Goal: Transaction & Acquisition: Purchase product/service

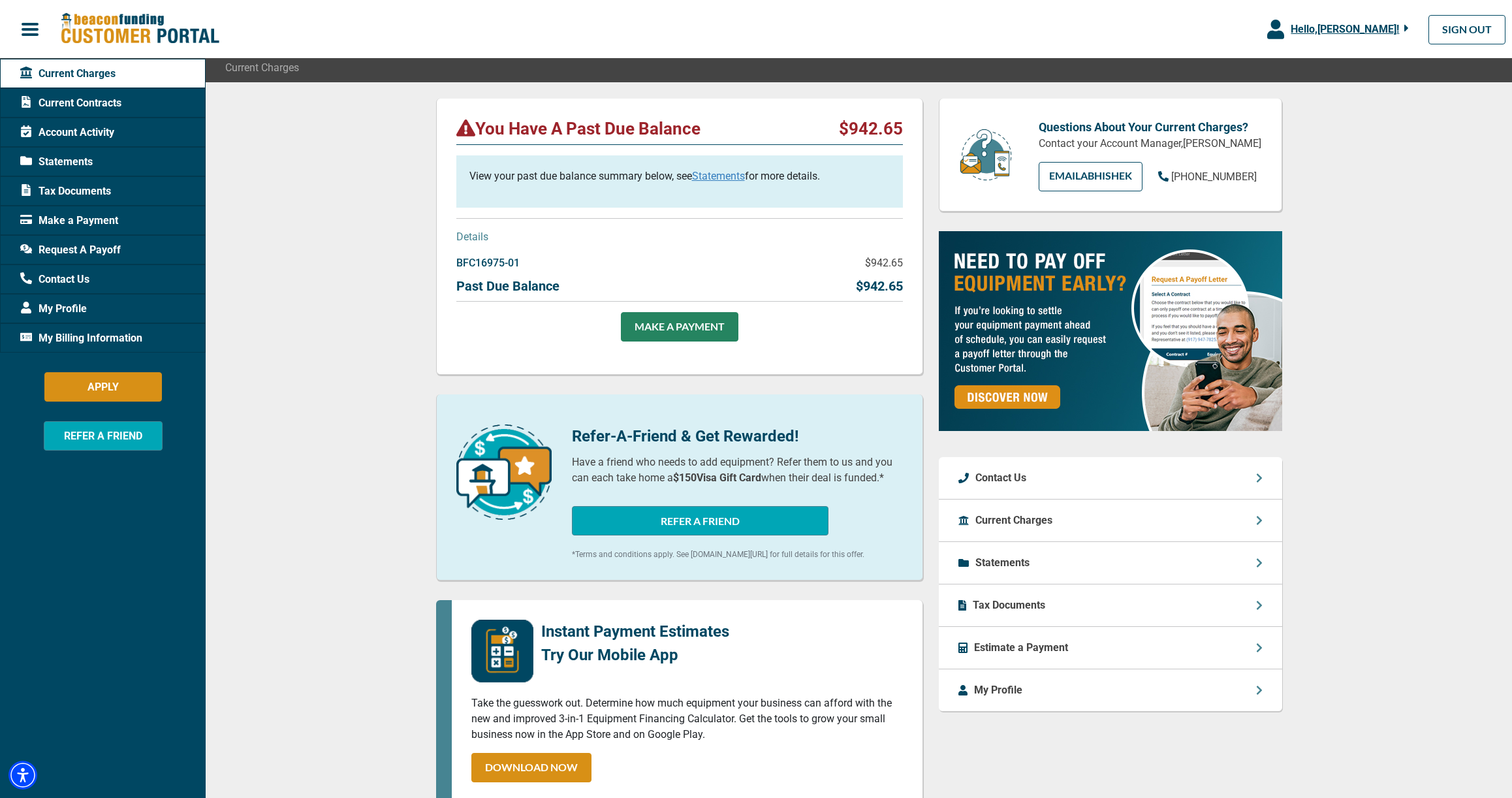
scroll to position [107, 0]
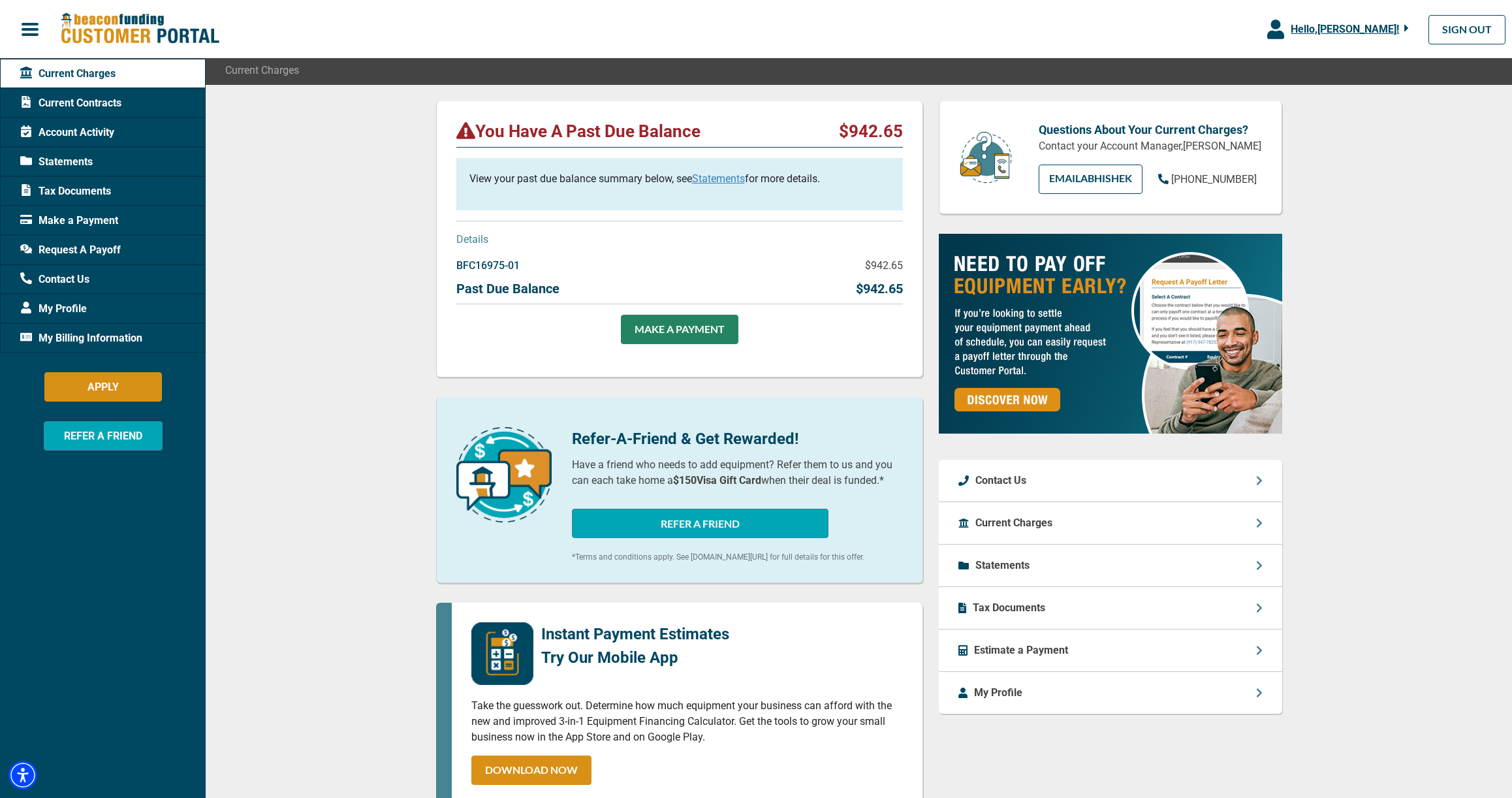
click at [279, 359] on div "You Have A Past Due Balance $942.65 View your past due balance summary below, s…" at bounding box center [858, 585] width 1306 height 1000
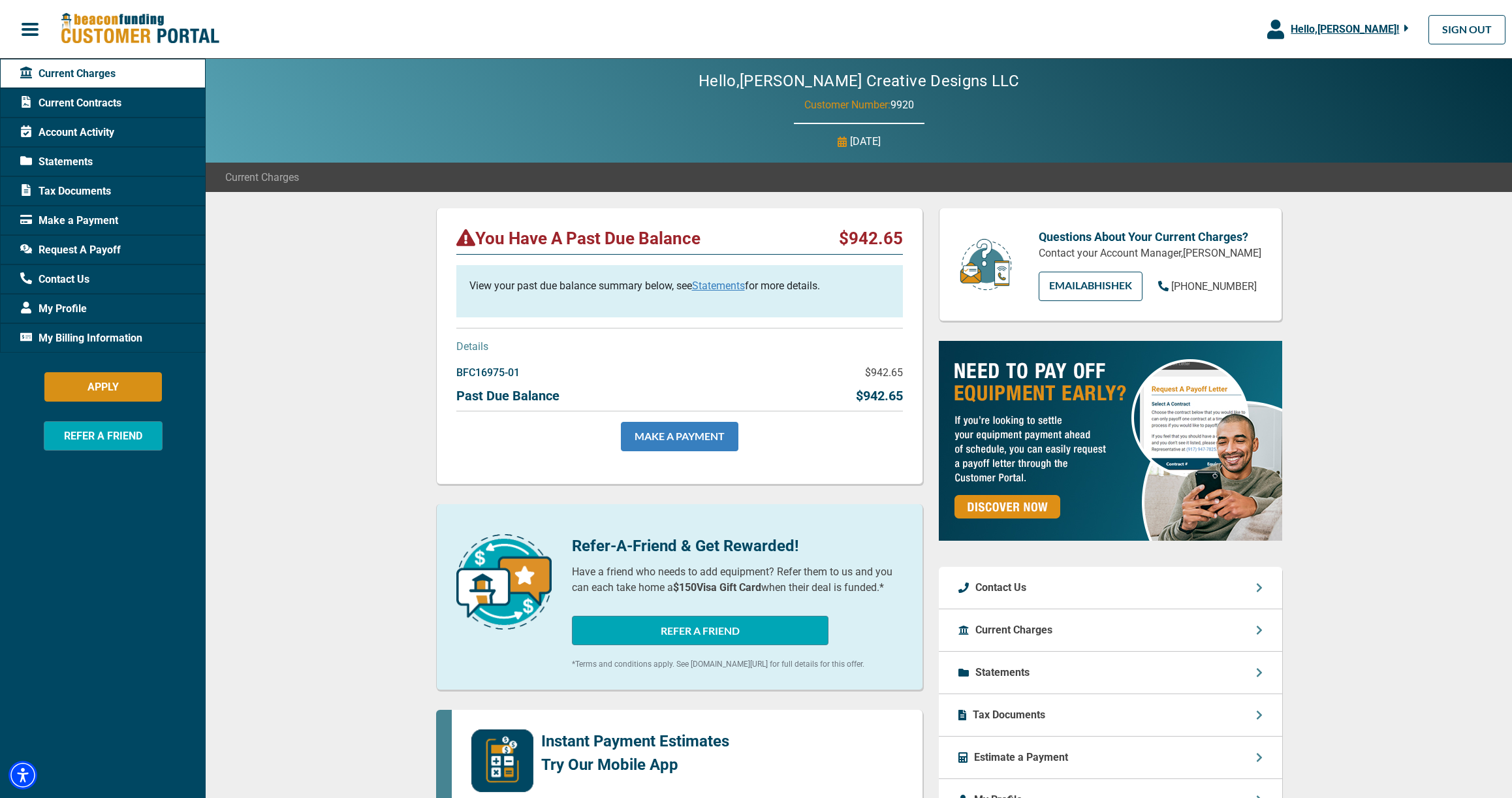
click at [665, 437] on link "MAKE A PAYMENT" at bounding box center [680, 437] width 118 height 29
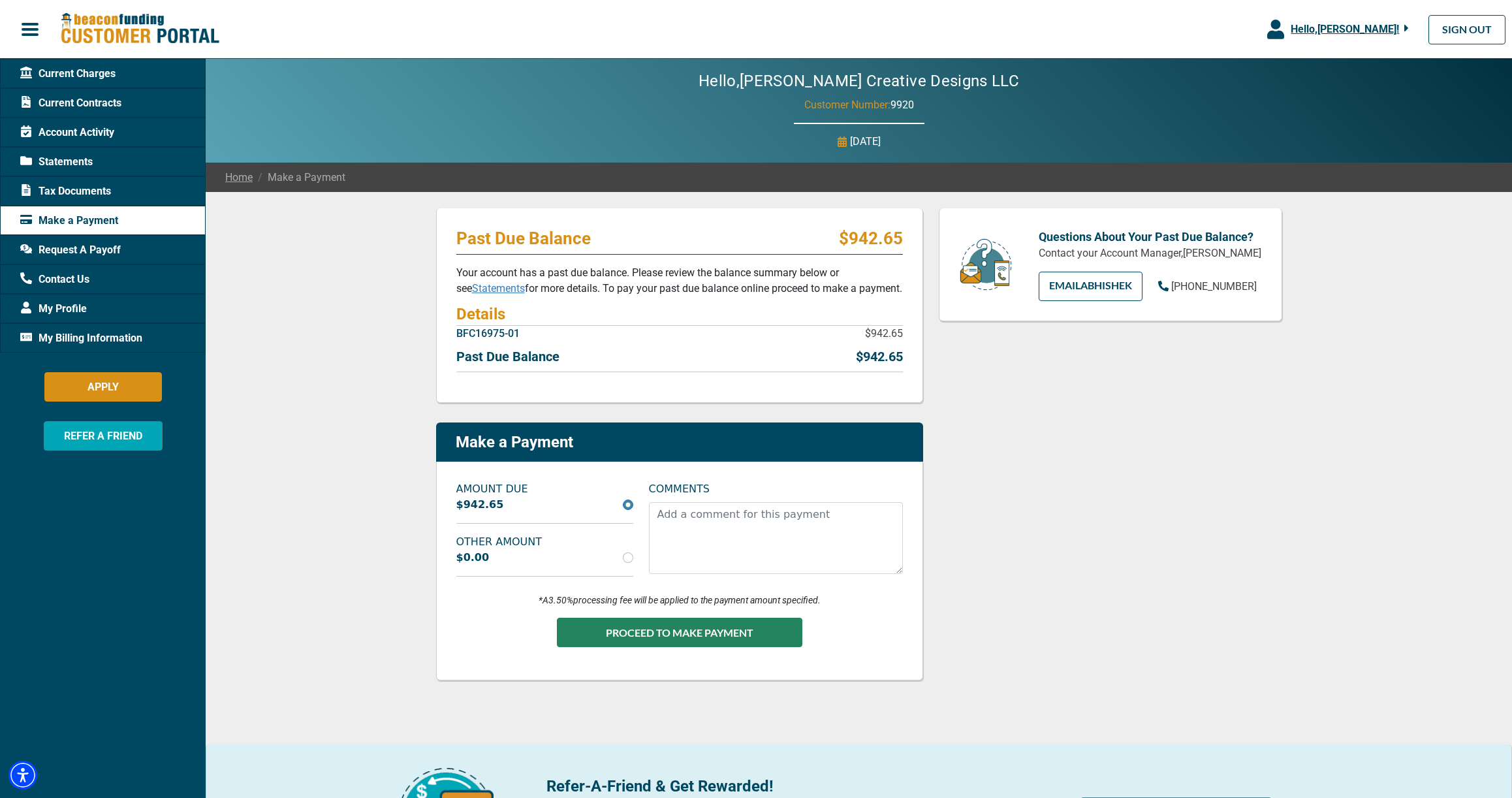
click at [314, 541] on div "Past Due Balance $942.65 Your account has a past due balance. Please review the…" at bounding box center [858, 536] width 1306 height 689
click at [1108, 566] on div "Questions About Your Past Due Balance? Contact your Account Manager, Abhishek P…" at bounding box center [1110, 454] width 359 height 492
click at [1478, 38] on link "SIGN OUT" at bounding box center [1467, 29] width 77 height 29
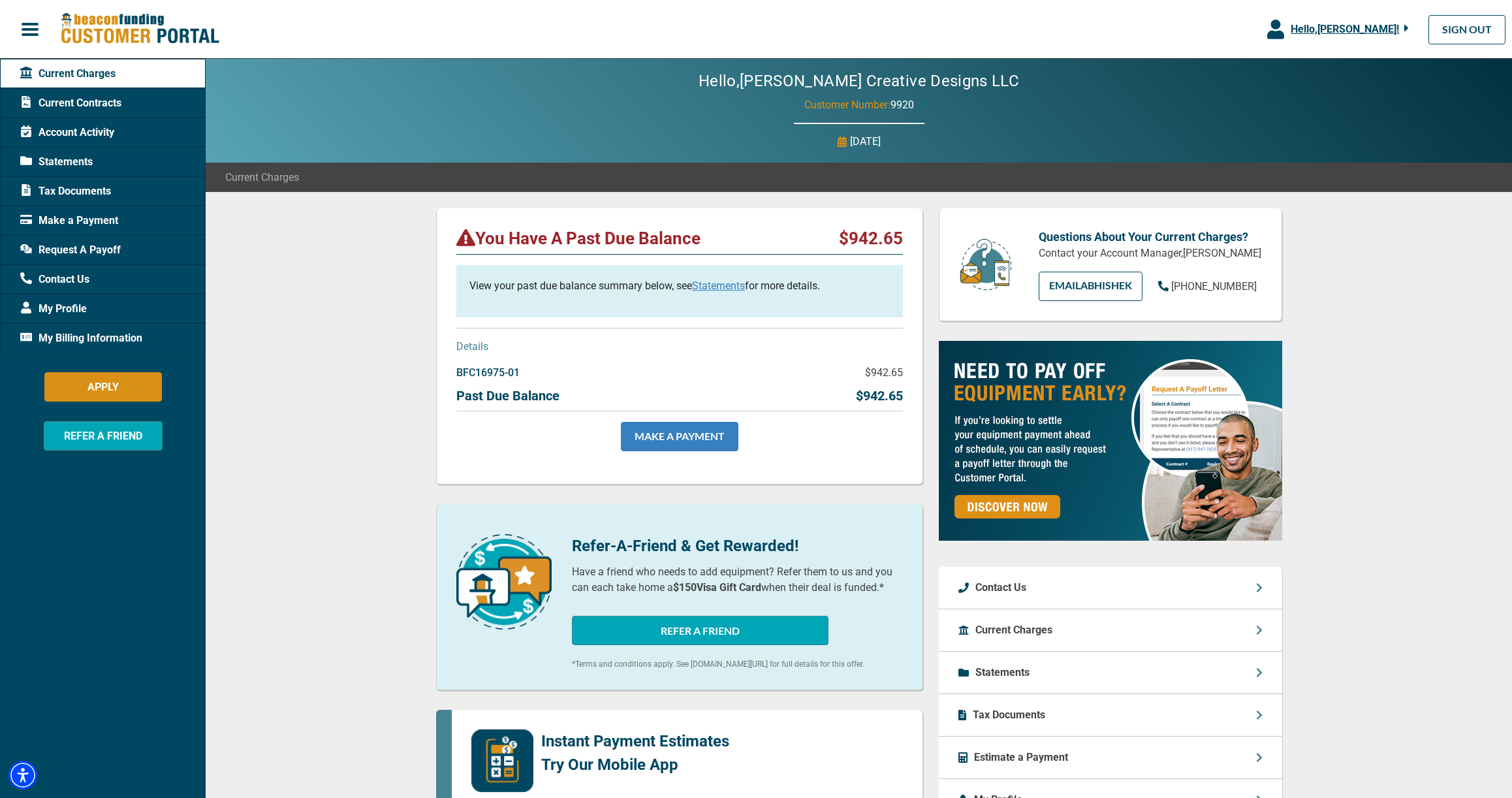
click at [699, 437] on link "MAKE A PAYMENT" at bounding box center [680, 437] width 118 height 29
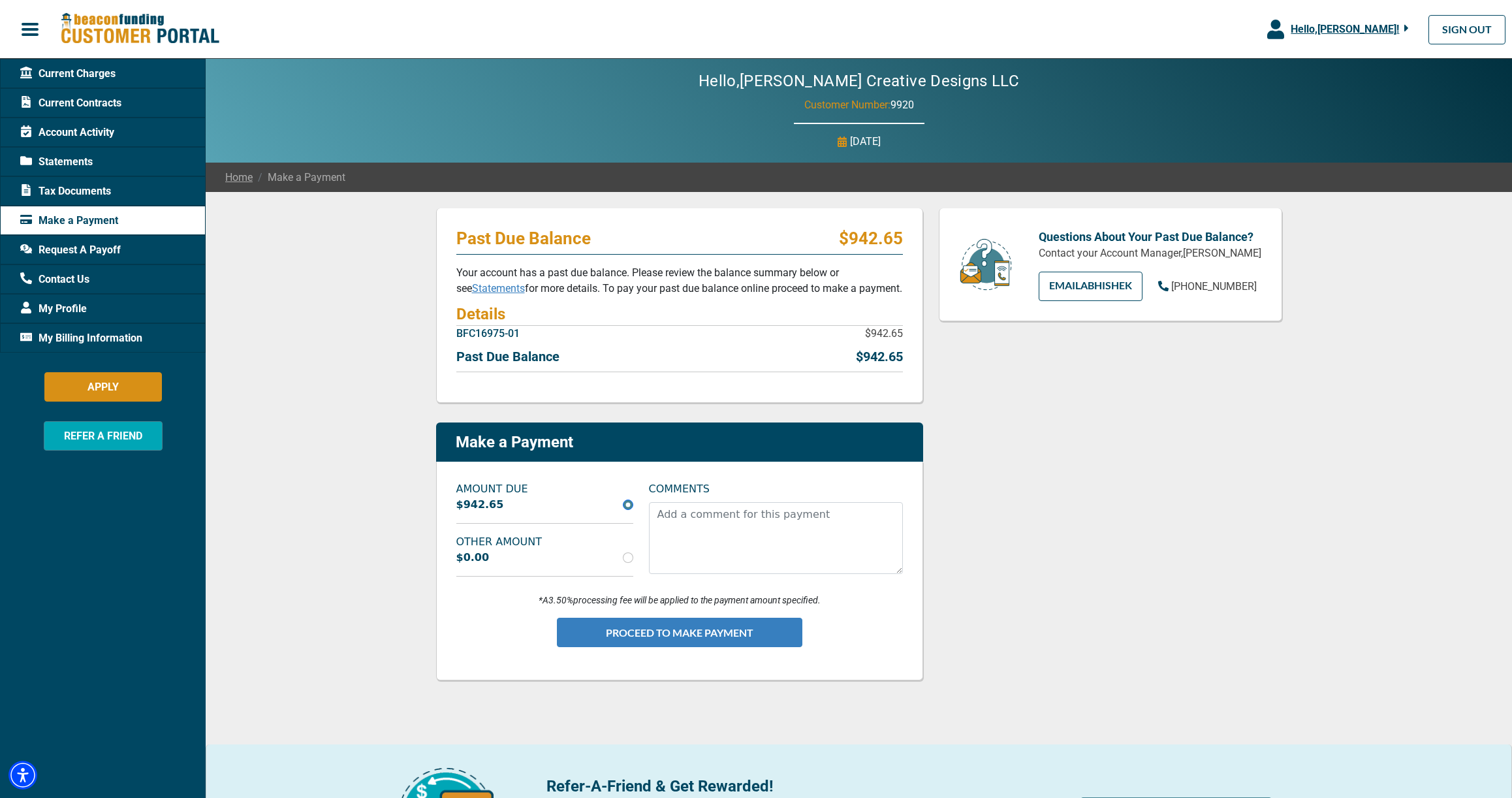
click at [698, 632] on button "PROCEED TO MAKE PAYMENT" at bounding box center [679, 633] width 245 height 29
click at [1129, 470] on div "Questions About Your Past Due Balance? Contact your Account Manager, Abhishek P…" at bounding box center [1110, 454] width 359 height 492
click at [369, 612] on div "Past Due Balance $942.65 Your account has a past due balance. Please review the…" at bounding box center [858, 536] width 1306 height 689
click at [623, 557] on input "radio" at bounding box center [628, 557] width 10 height 10
radio input "true"
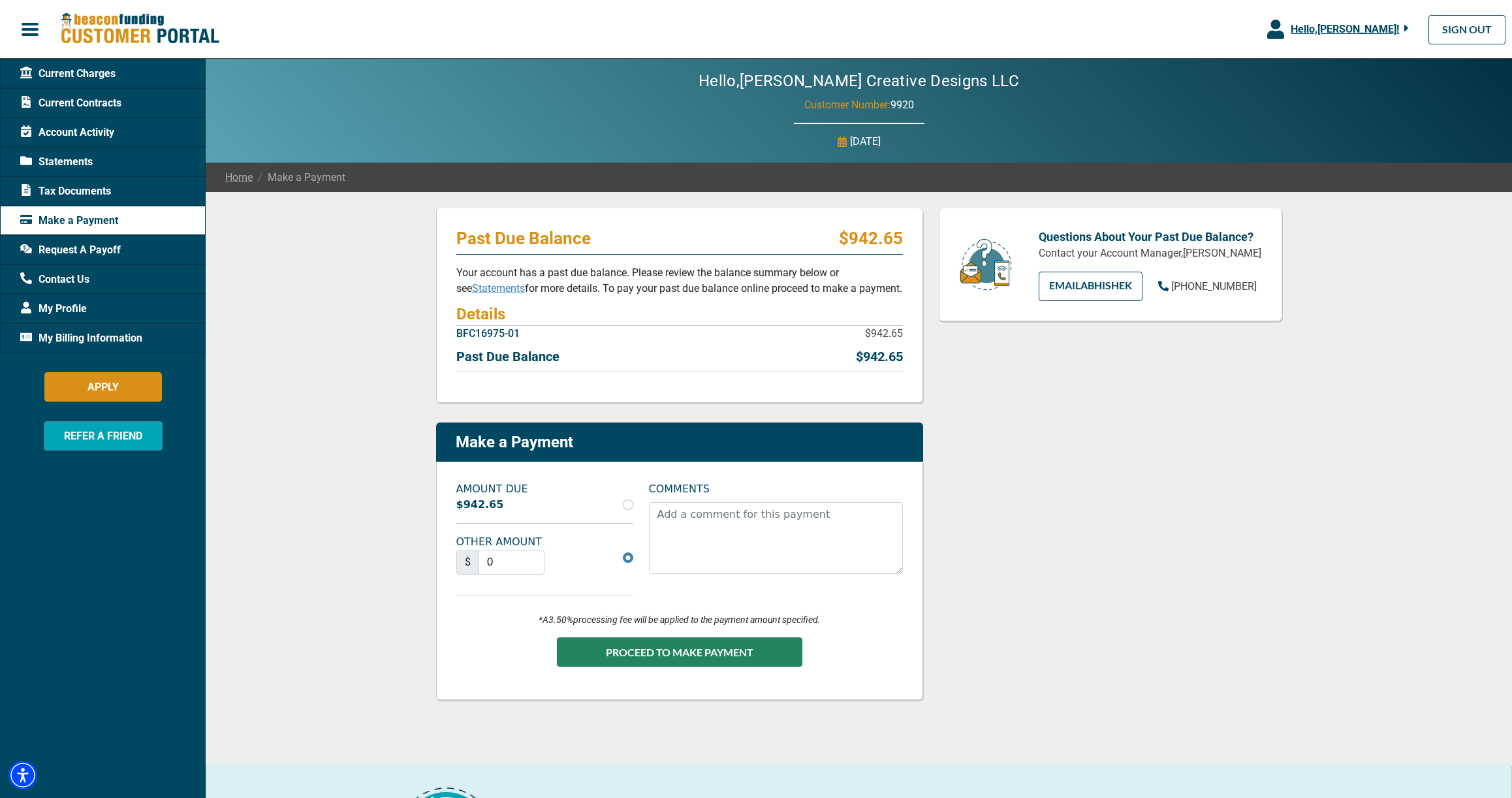
click at [630, 506] on input "radio" at bounding box center [628, 504] width 10 height 10
radio input "true"
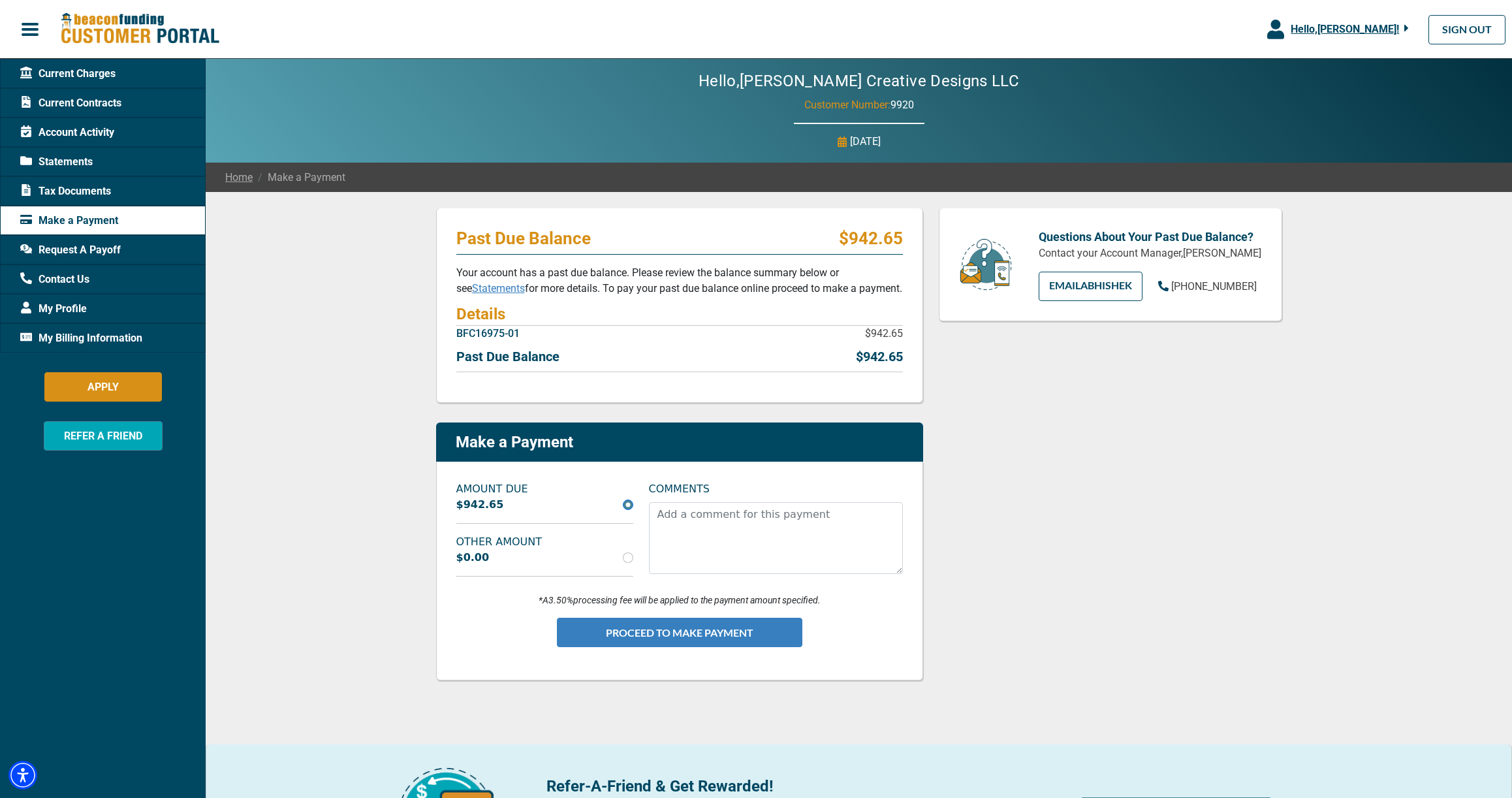
click at [640, 640] on button "PROCEED TO MAKE PAYMENT" at bounding box center [679, 633] width 245 height 29
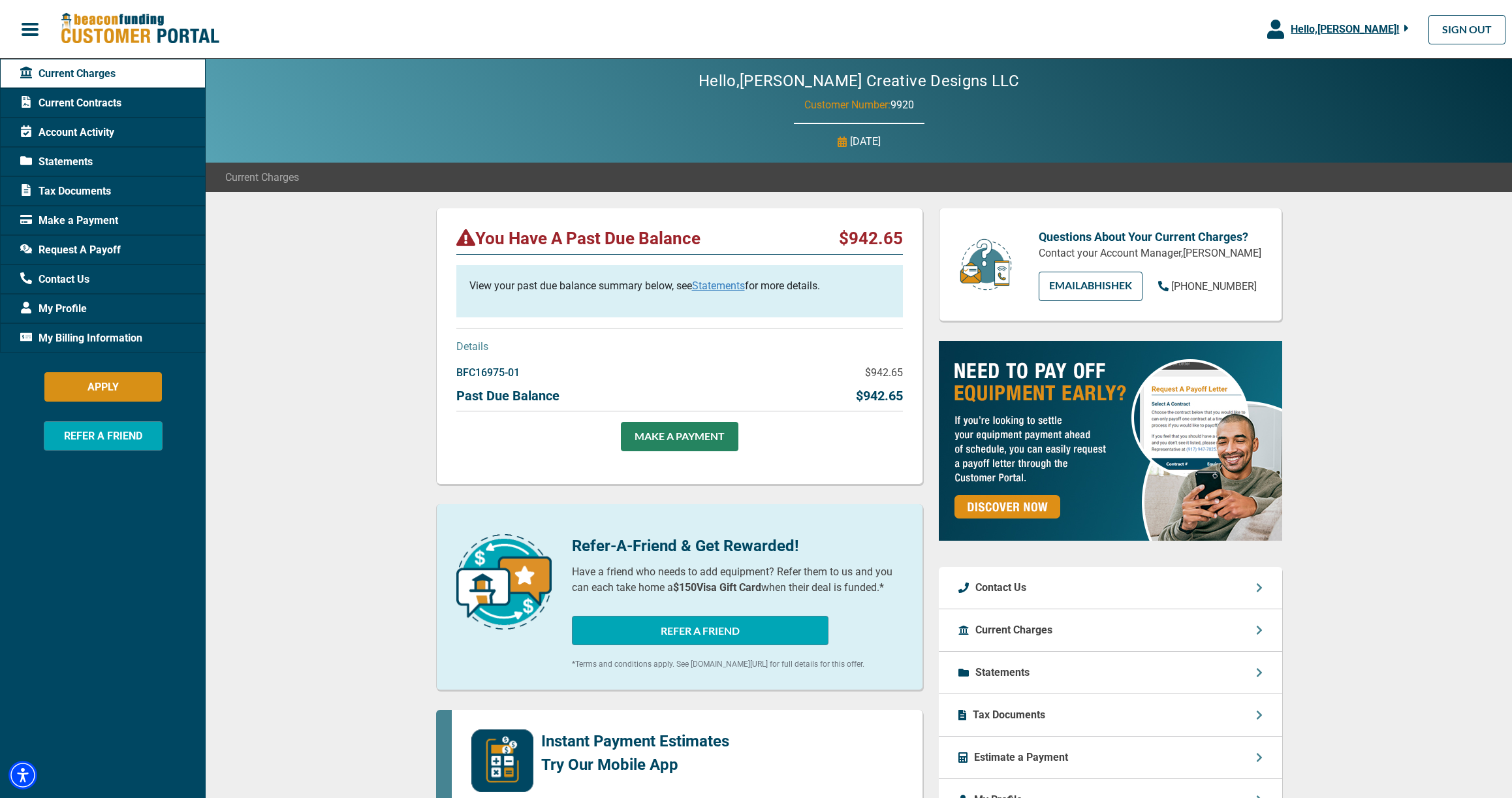
click at [167, 308] on div "My Profile" at bounding box center [103, 309] width 206 height 29
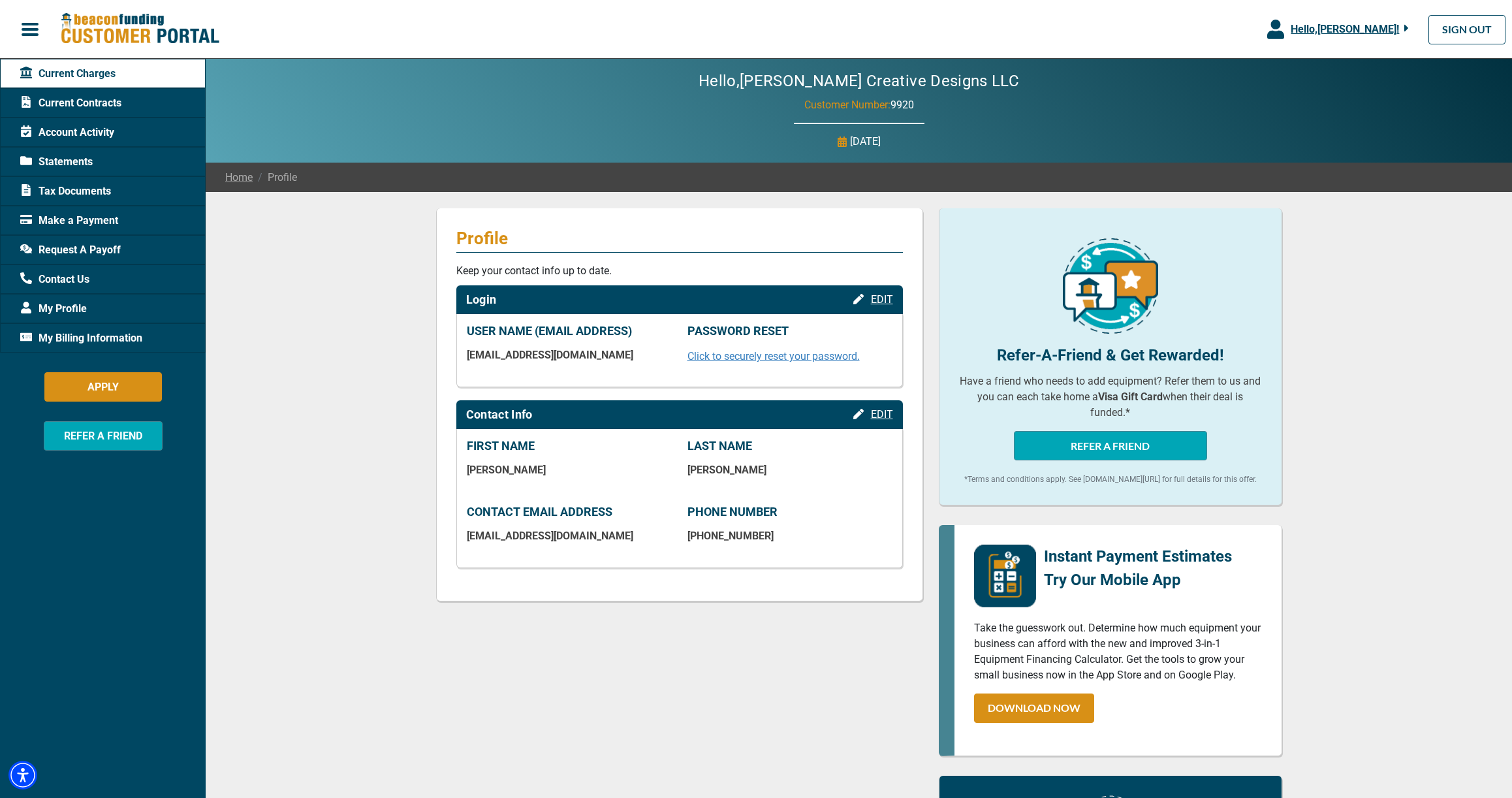
click at [637, 443] on p "FIRST NAME" at bounding box center [569, 446] width 205 height 15
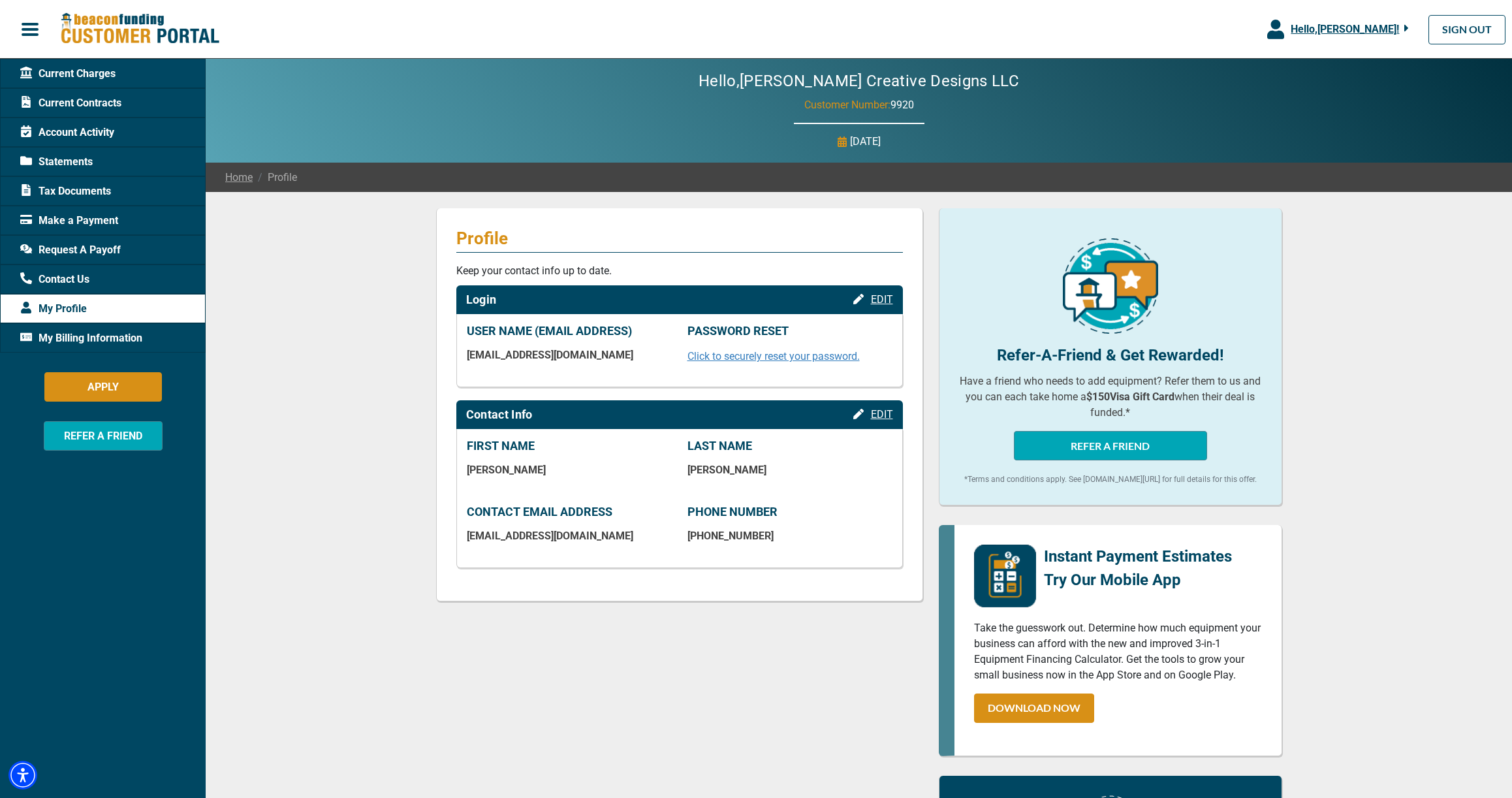
click at [271, 387] on div "Profile Keep your contact info up to date. Login EDIT USER NAME (EMAIL ADDRESS)…" at bounding box center [858, 752] width 1306 height 1121
click at [91, 224] on span "Make a Payment" at bounding box center [69, 221] width 98 height 16
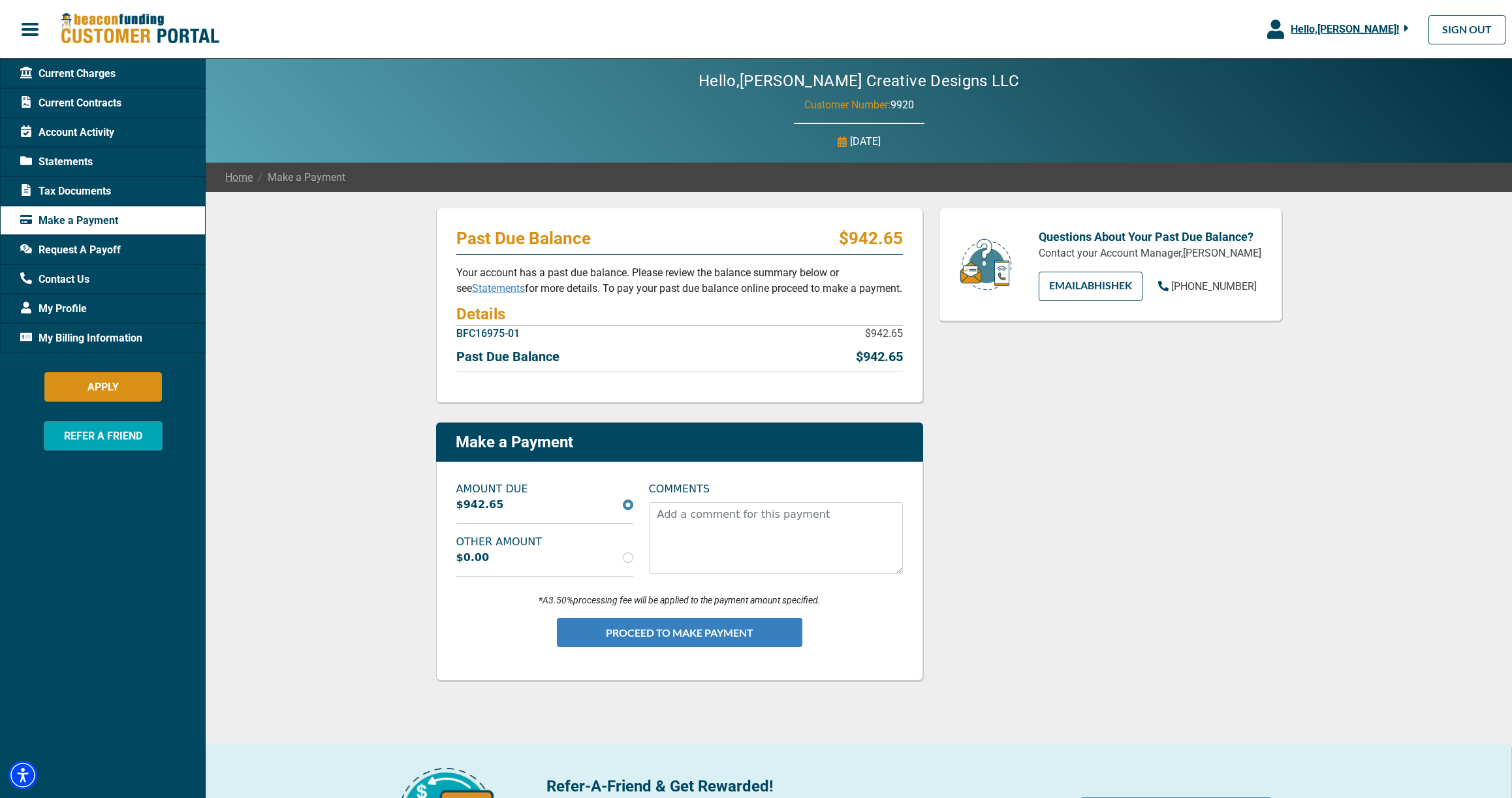
click at [682, 631] on button "PROCEED TO MAKE PAYMENT" at bounding box center [679, 633] width 245 height 29
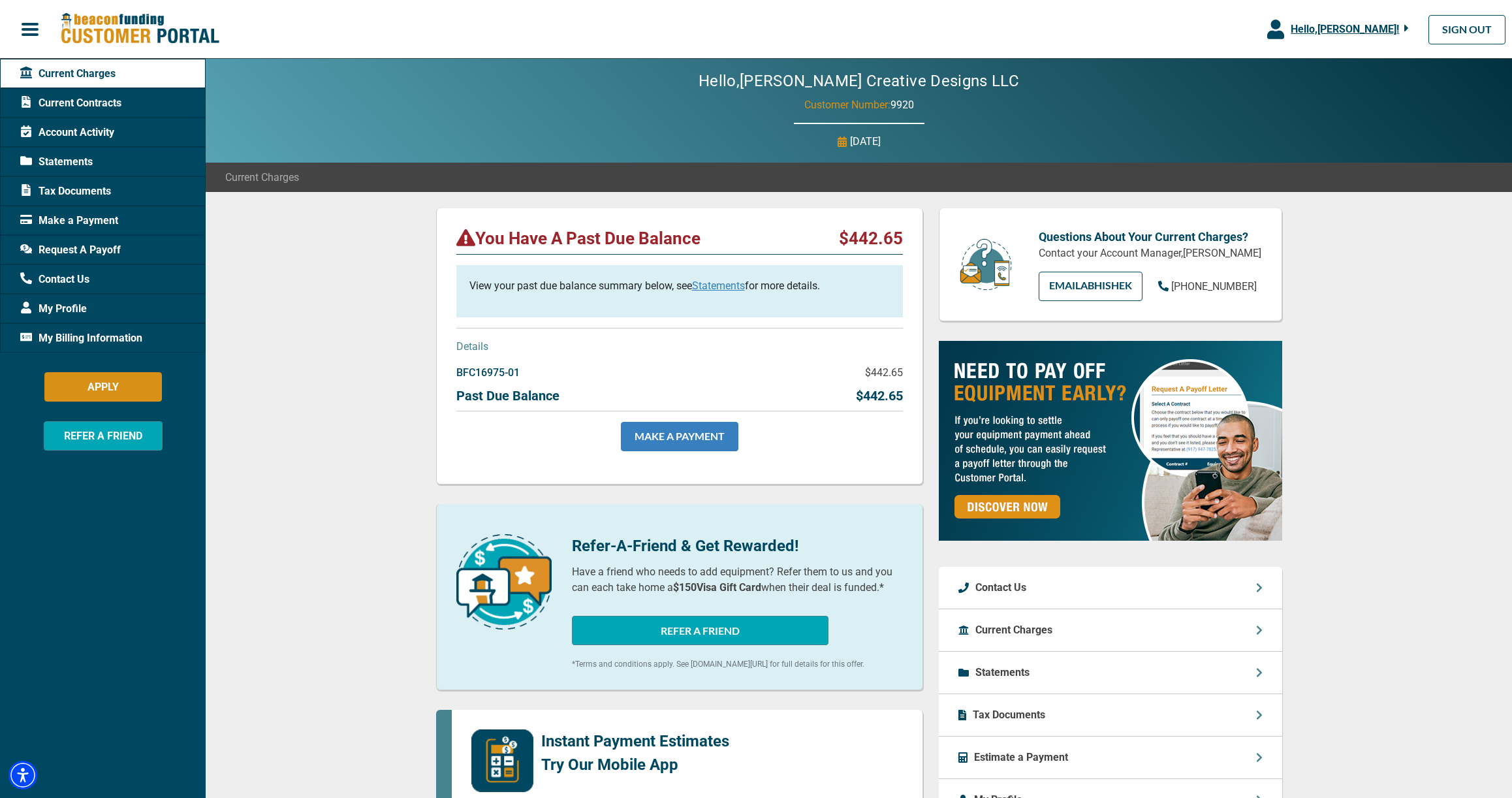
click at [666, 445] on link "MAKE A PAYMENT" at bounding box center [680, 437] width 118 height 29
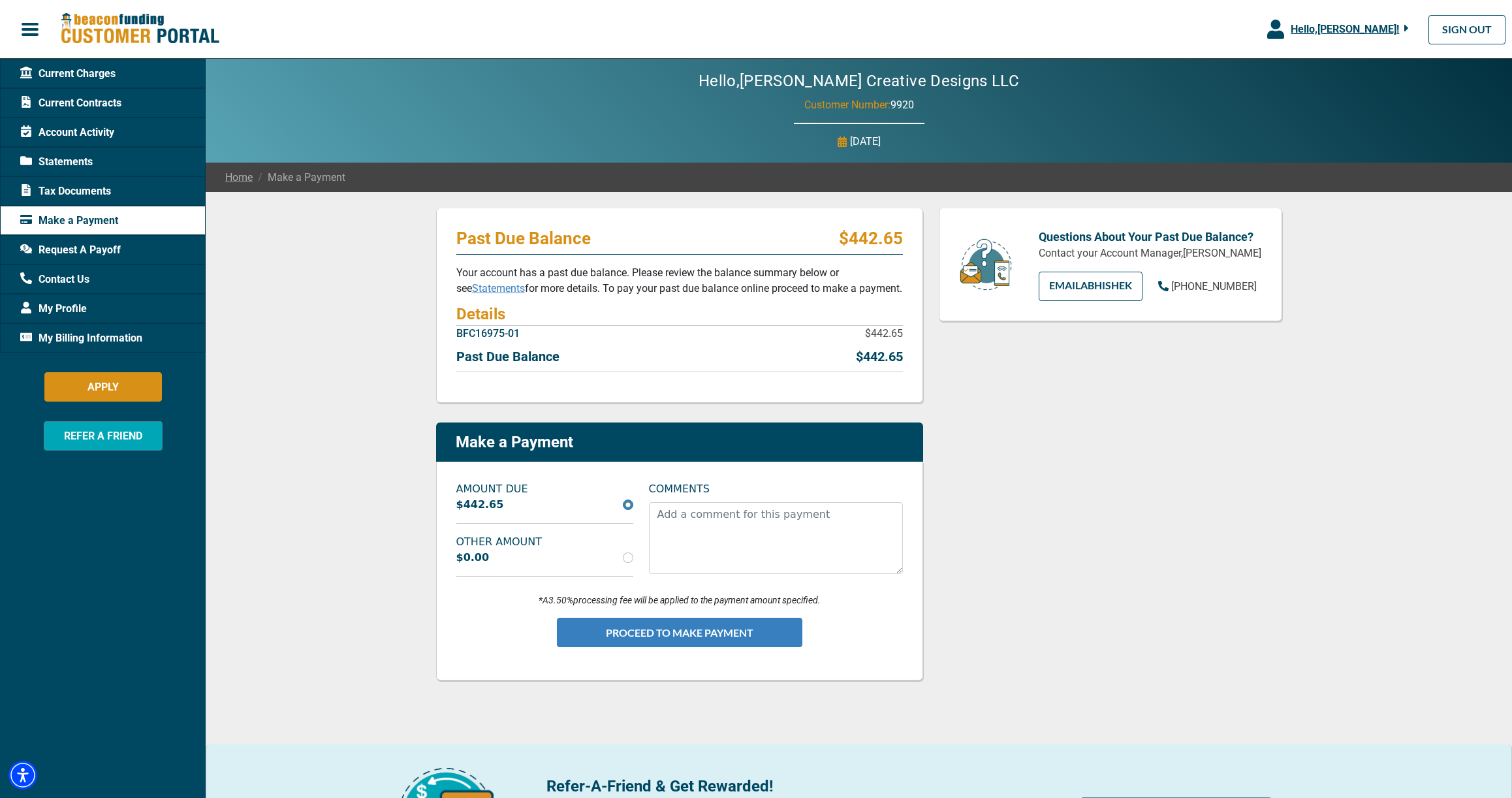
click at [669, 631] on button "PROCEED TO MAKE PAYMENT" at bounding box center [679, 633] width 245 height 29
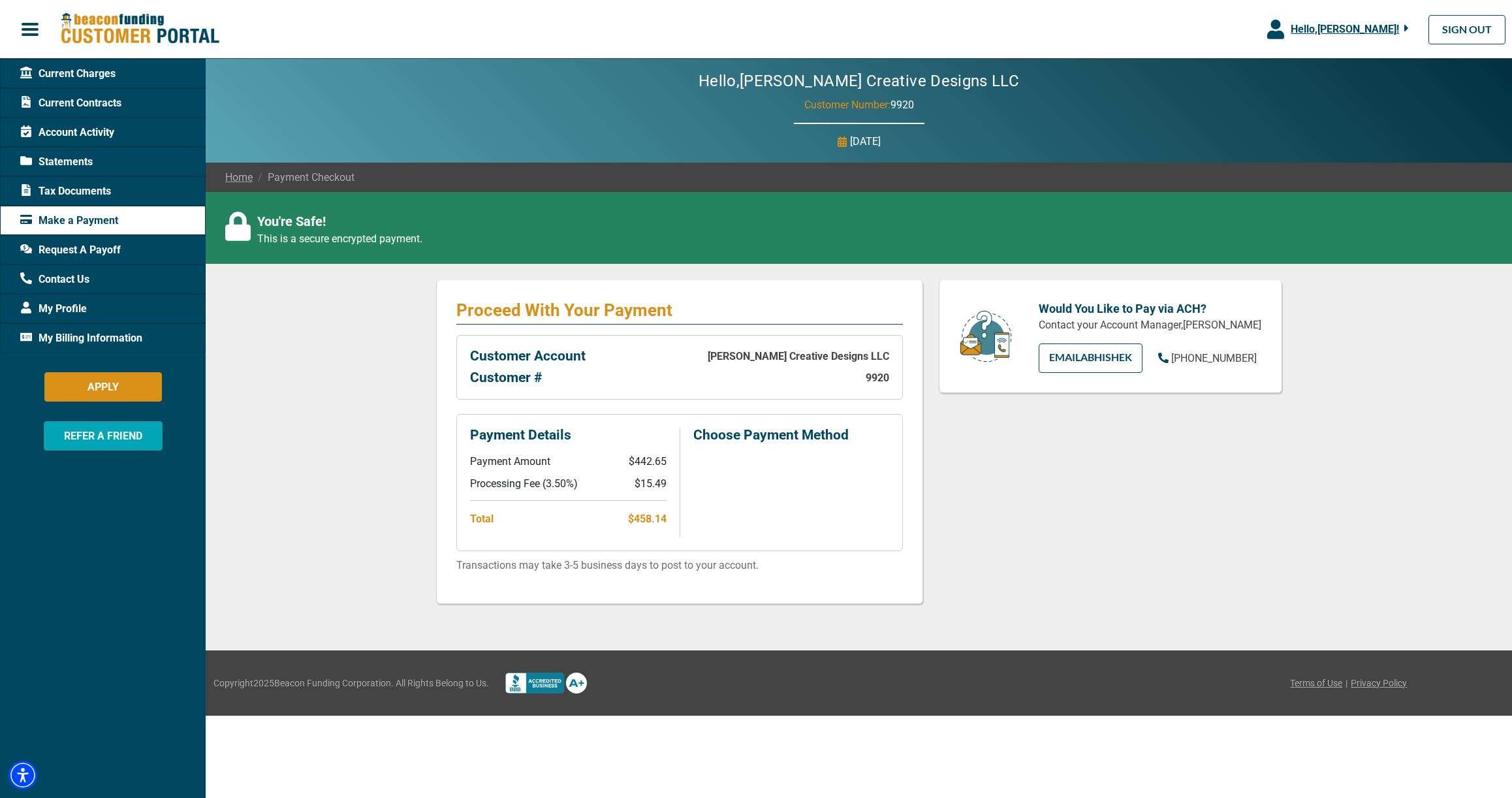
click at [955, 519] on div "Would You Like to Pay via ACH? Contact your Account Manager, [PERSON_NAME] EMAI…" at bounding box center [1110, 452] width 359 height 344
